Goal: Task Accomplishment & Management: Use online tool/utility

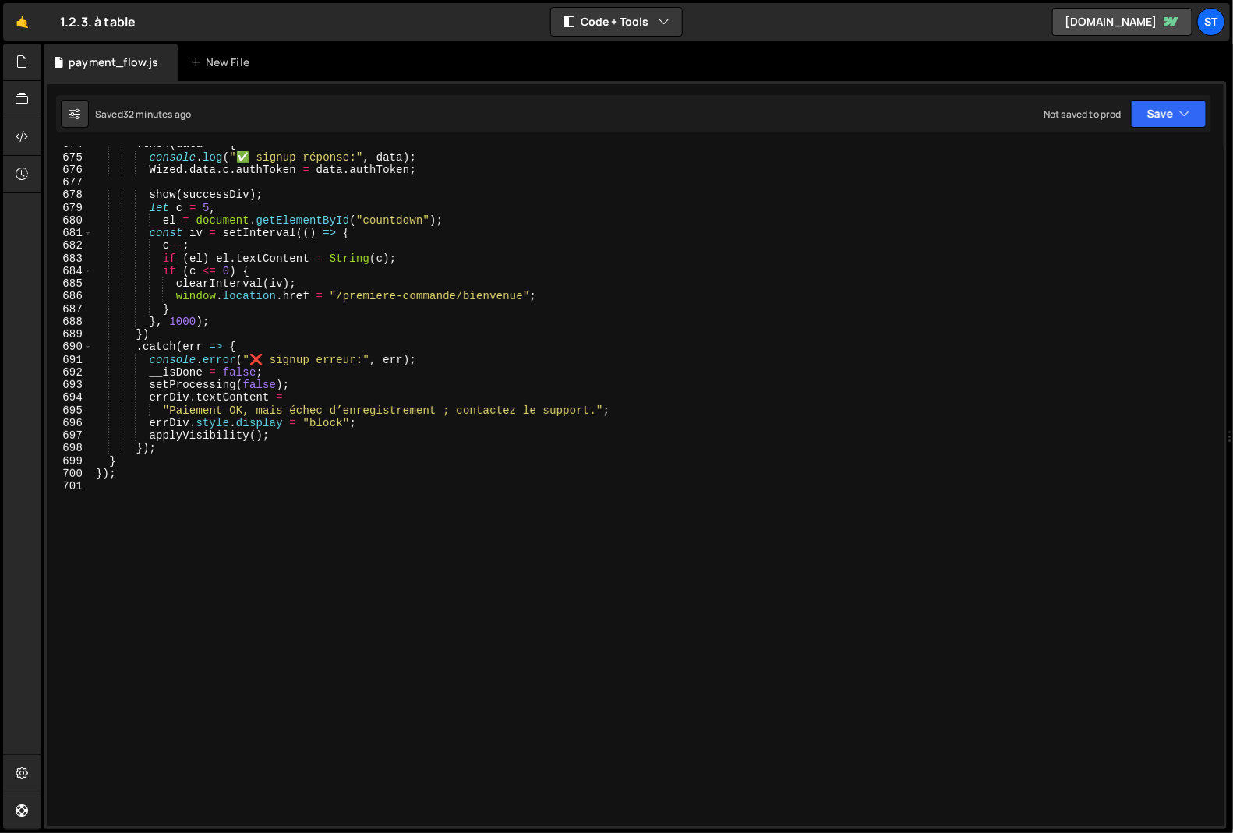
scroll to position [14888, 0]
click at [401, 515] on div ". then ( data => { console . log ( "✅ signup réponse:" , data ) ; Wized . data …" at bounding box center [656, 490] width 1126 height 705
type textarea "});"
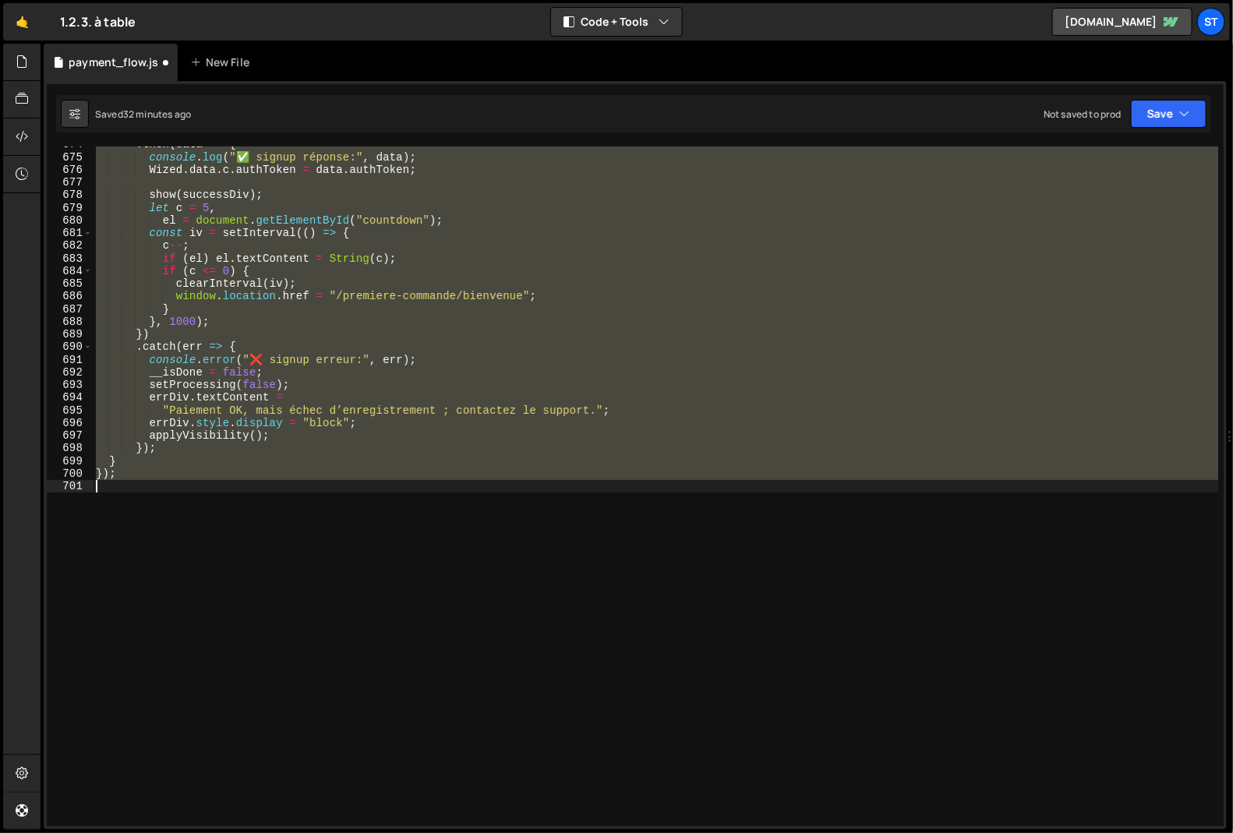
scroll to position [8204, 0]
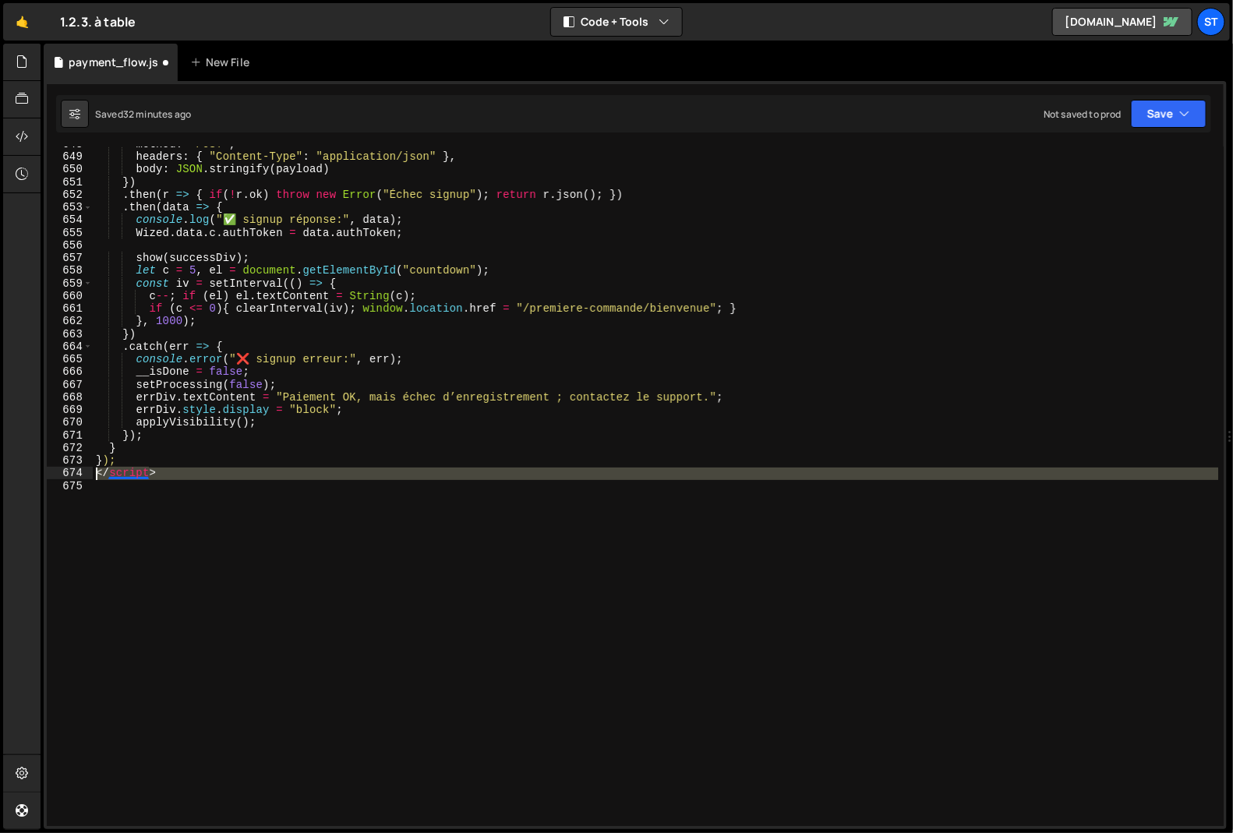
drag, startPoint x: 100, startPoint y: 486, endPoint x: 76, endPoint y: 479, distance: 25.2
click at [76, 479] on div "648 649 650 651 652 653 654 655 656 657 658 659 660 661 662 663 664 665 666 667…" at bounding box center [635, 487] width 1177 height 680
type textarea "</script>"
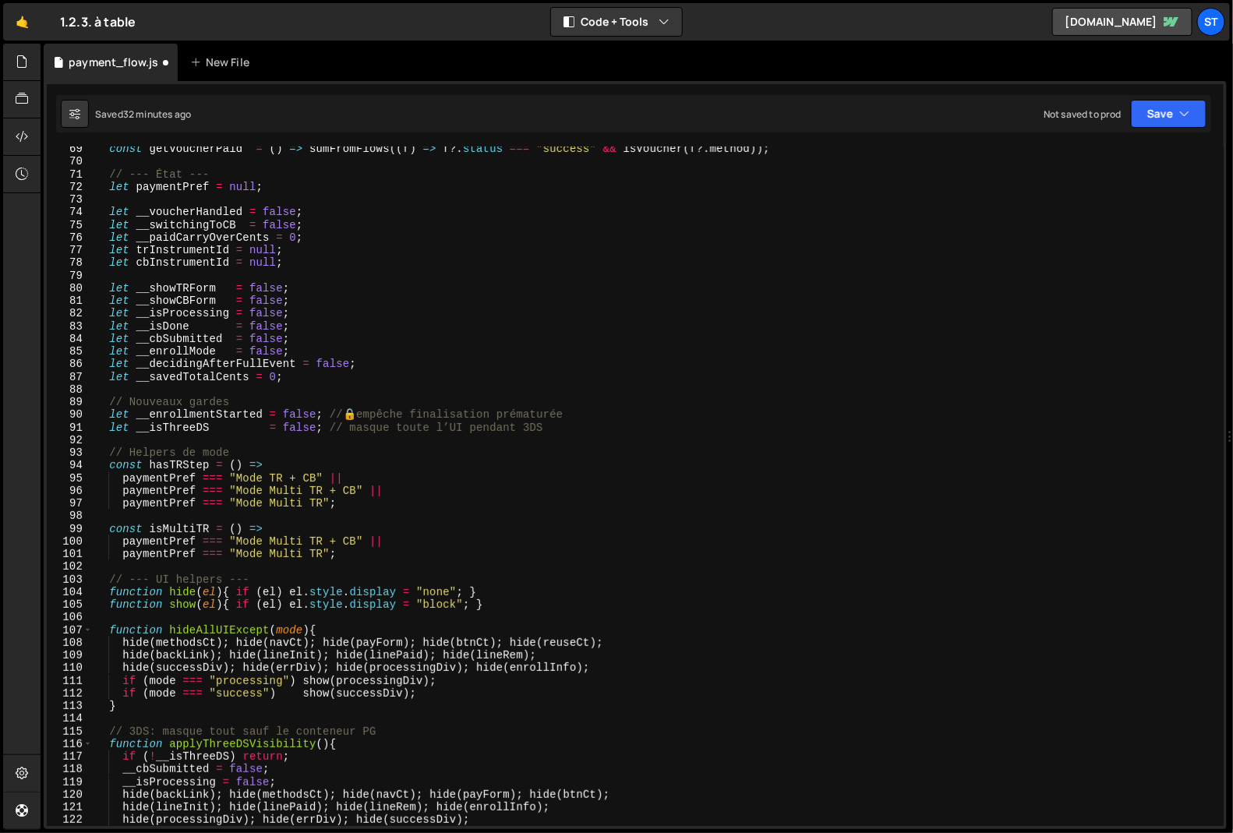
scroll to position [0, 0]
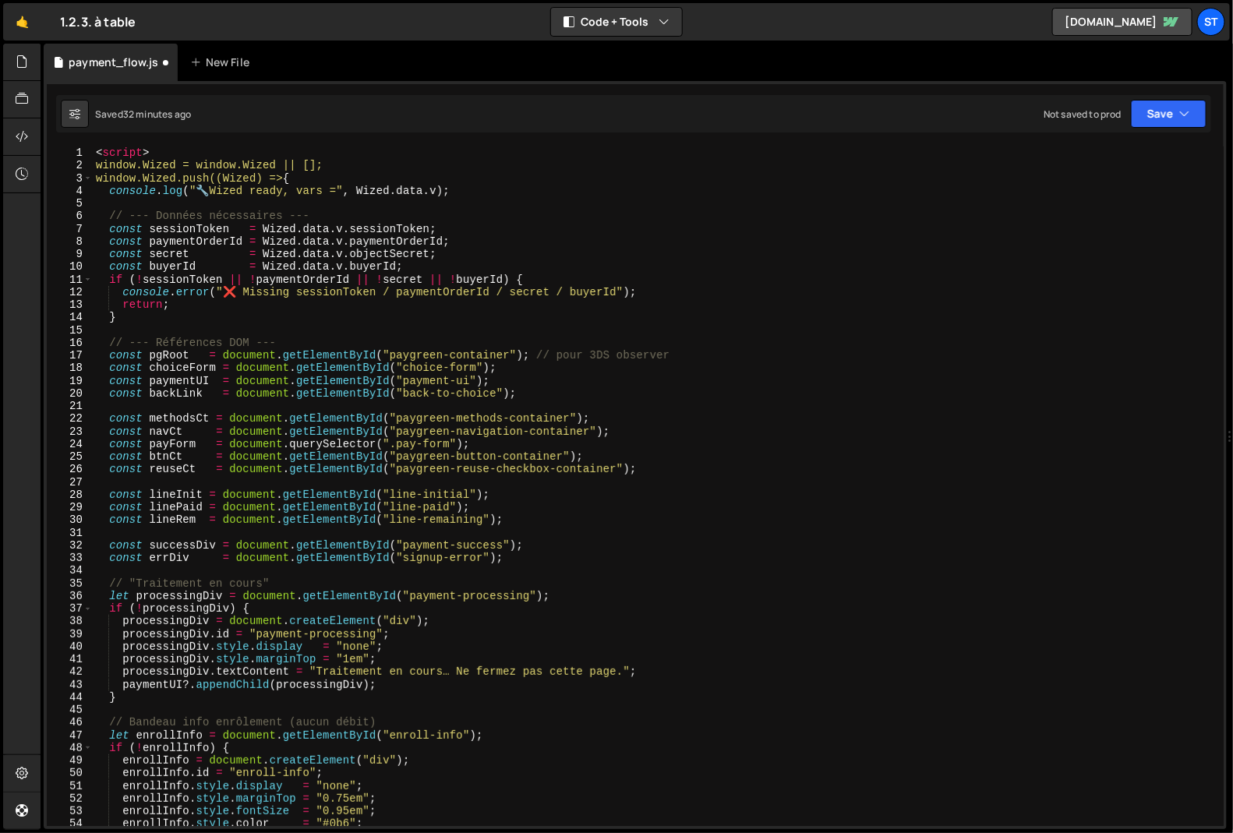
click at [123, 154] on div "< script > window.Wized = window.Wized || []; window.Wized.push((Wized) => { co…" at bounding box center [656, 499] width 1126 height 705
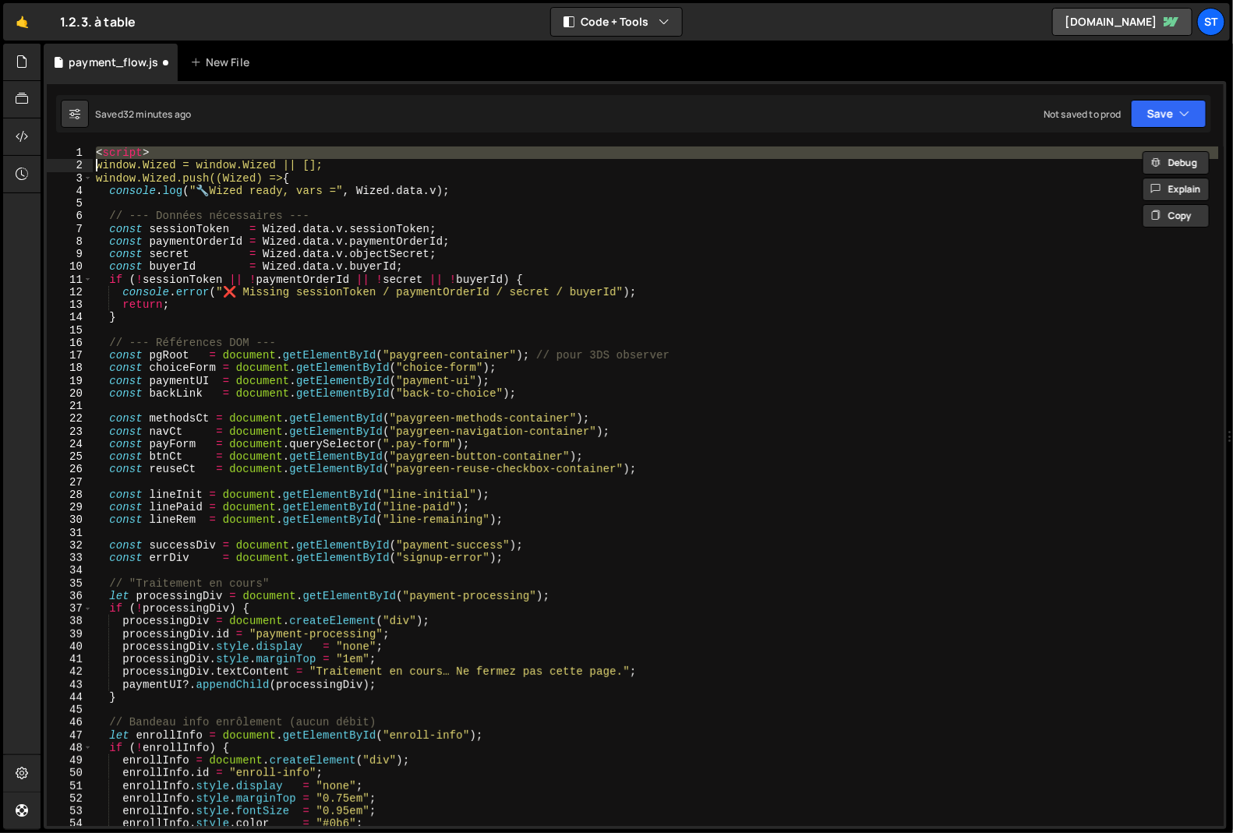
click at [124, 154] on div "< script > window.Wized = window.Wized || []; window.Wized.push((Wized) => { co…" at bounding box center [656, 499] width 1126 height 705
type textarea "} });"
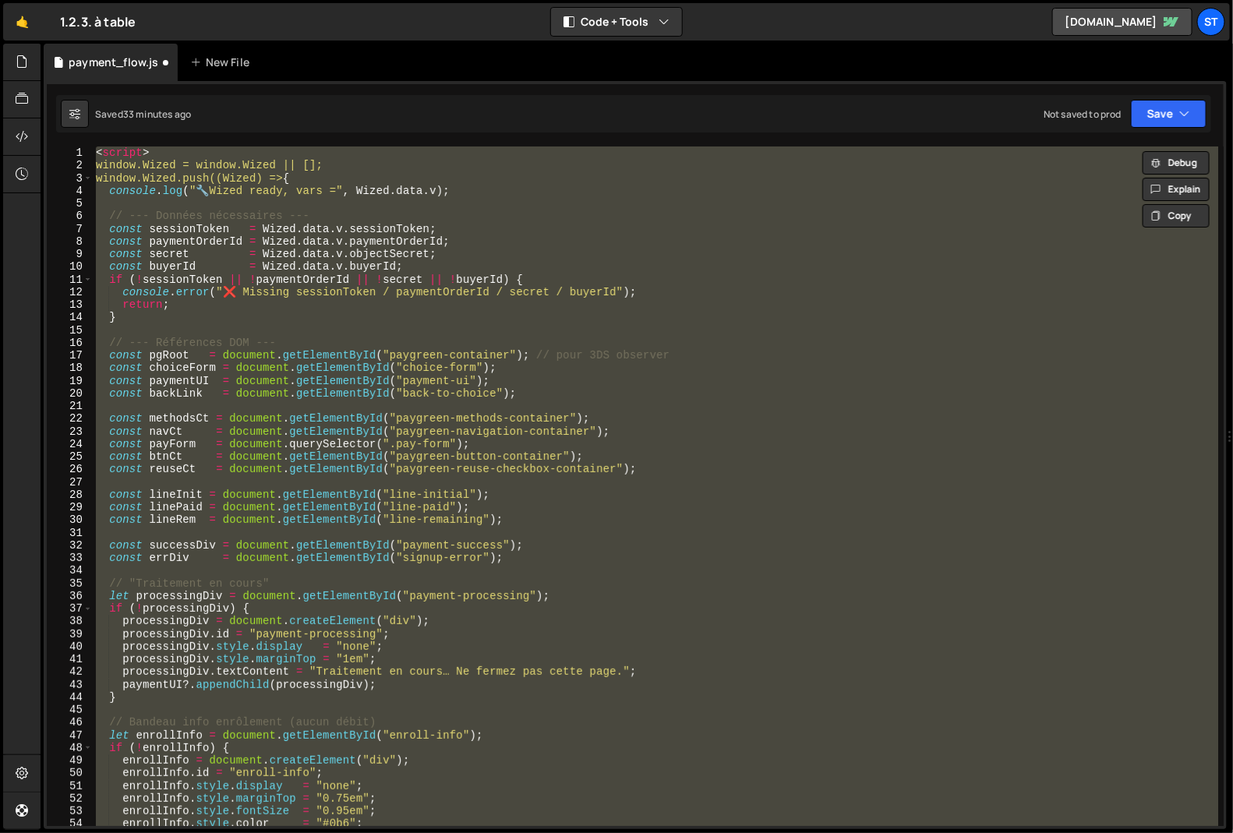
click at [124, 152] on div "< script > window.Wized = window.Wized || []; window.Wized.push((Wized) => { co…" at bounding box center [656, 487] width 1126 height 680
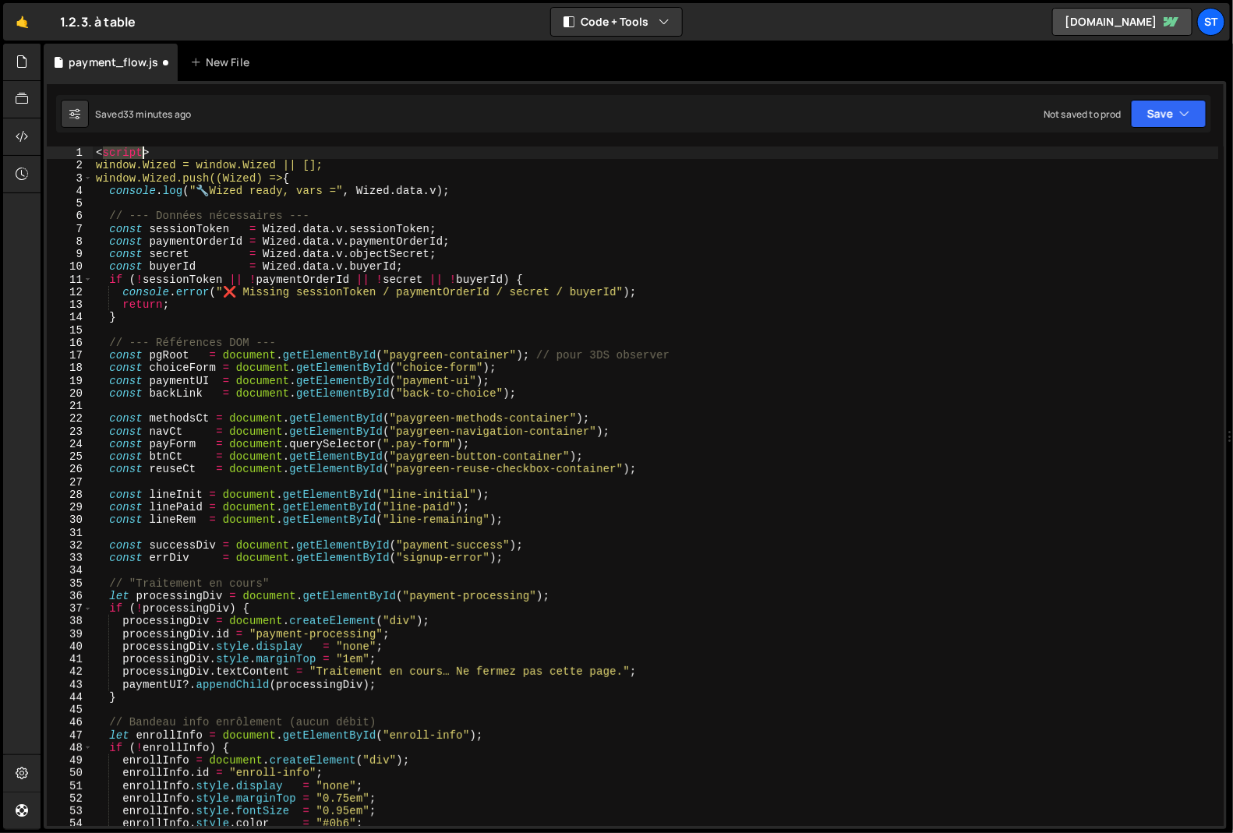
click at [124, 152] on div "< script > window.Wized = window.Wized || []; window.Wized.push((Wized) => { co…" at bounding box center [656, 499] width 1126 height 705
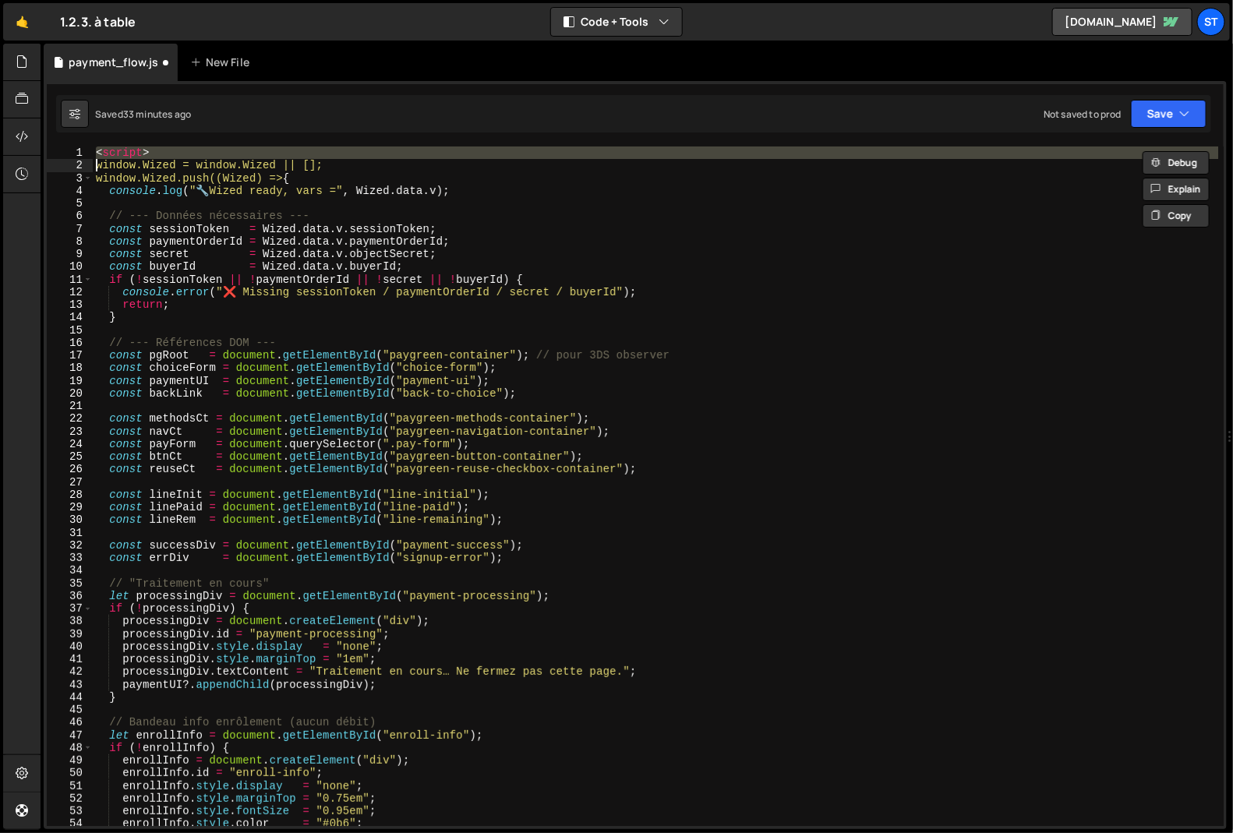
type textarea "window.Wized = window.Wized || [];"
